Goal: Transaction & Acquisition: Purchase product/service

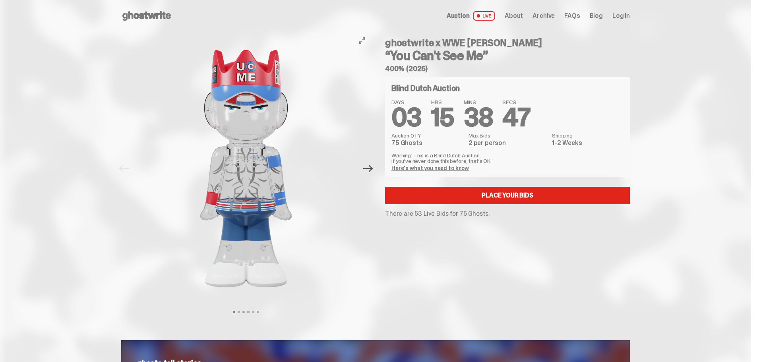
click at [369, 172] on icon "Next" at bounding box center [368, 168] width 10 height 10
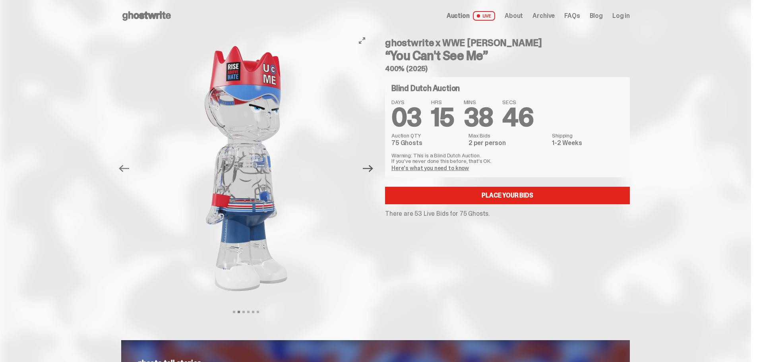
click at [369, 172] on icon "Next" at bounding box center [368, 168] width 10 height 10
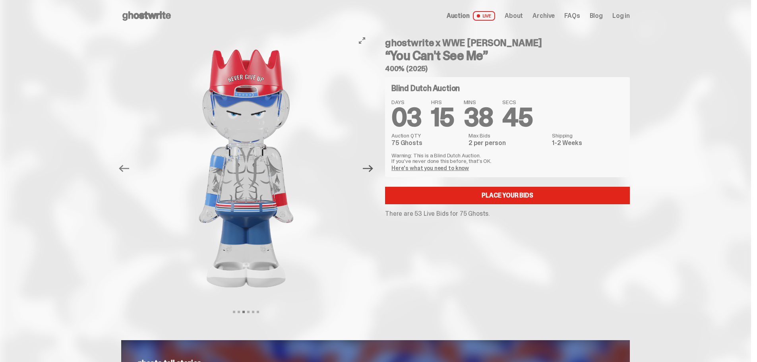
click at [369, 172] on icon "Next" at bounding box center [368, 168] width 10 height 10
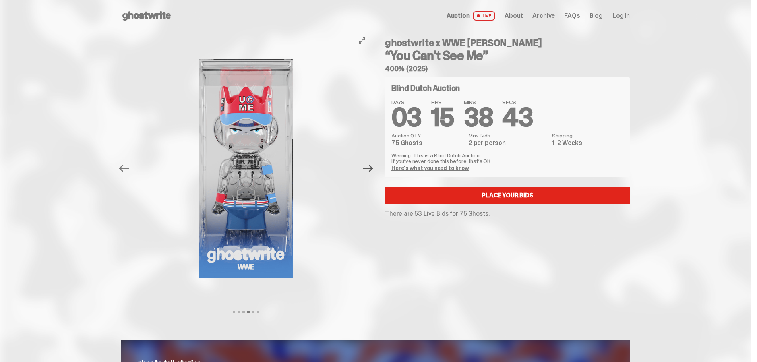
click at [369, 172] on icon "Next" at bounding box center [368, 168] width 10 height 10
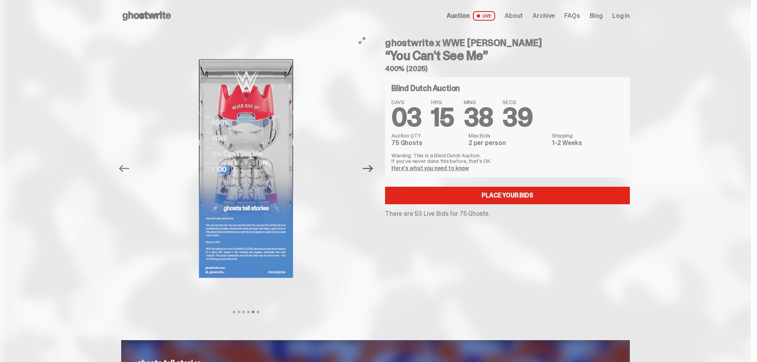
click at [369, 169] on icon "Next" at bounding box center [368, 168] width 10 height 10
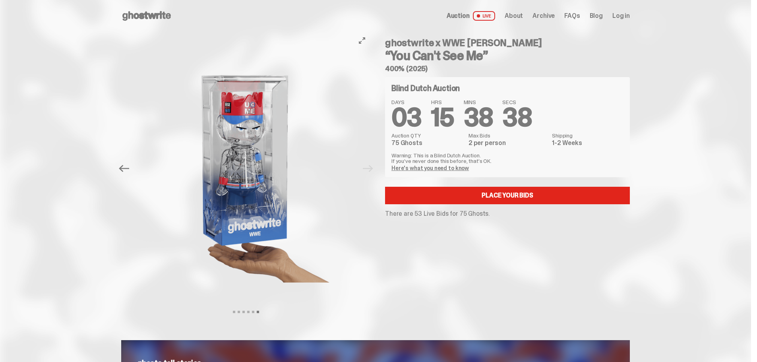
click at [369, 169] on div at bounding box center [245, 168] width 249 height 273
click at [529, 199] on link "Place your Bids" at bounding box center [507, 195] width 245 height 17
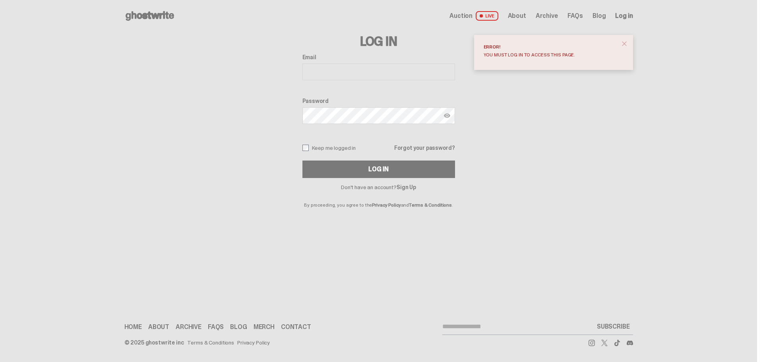
click at [623, 41] on span "close" at bounding box center [624, 44] width 8 height 8
